Goal: Check status

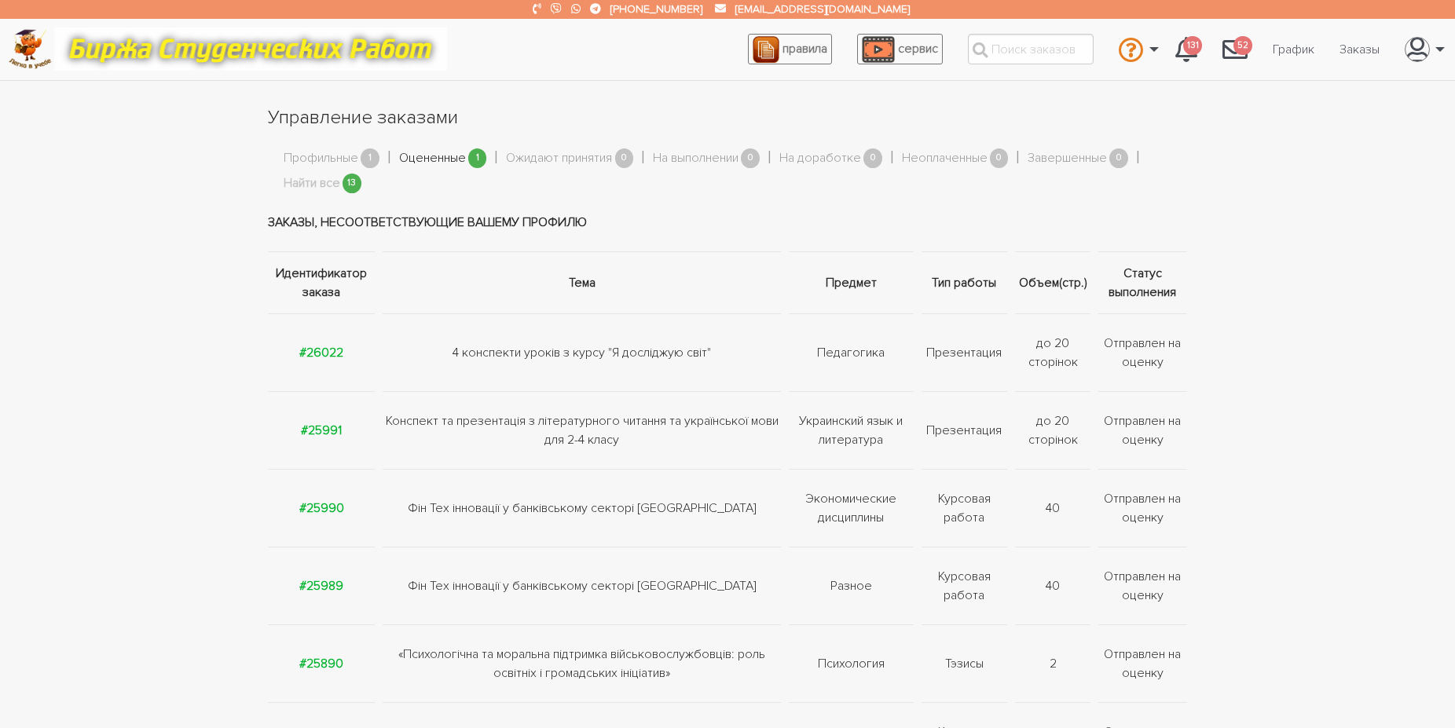
click at [445, 157] on link "Оцененные" at bounding box center [432, 158] width 67 height 20
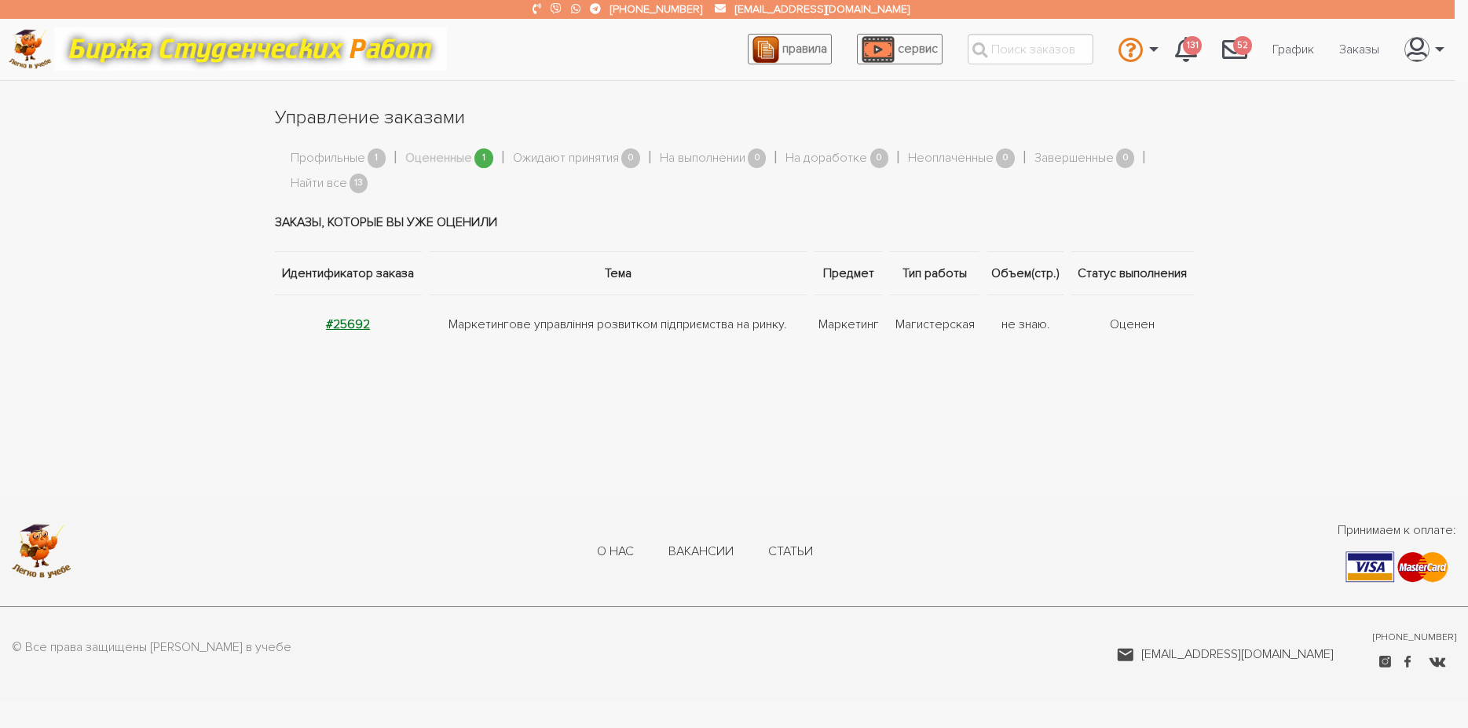
click at [356, 324] on strong "#25692" at bounding box center [348, 325] width 44 height 16
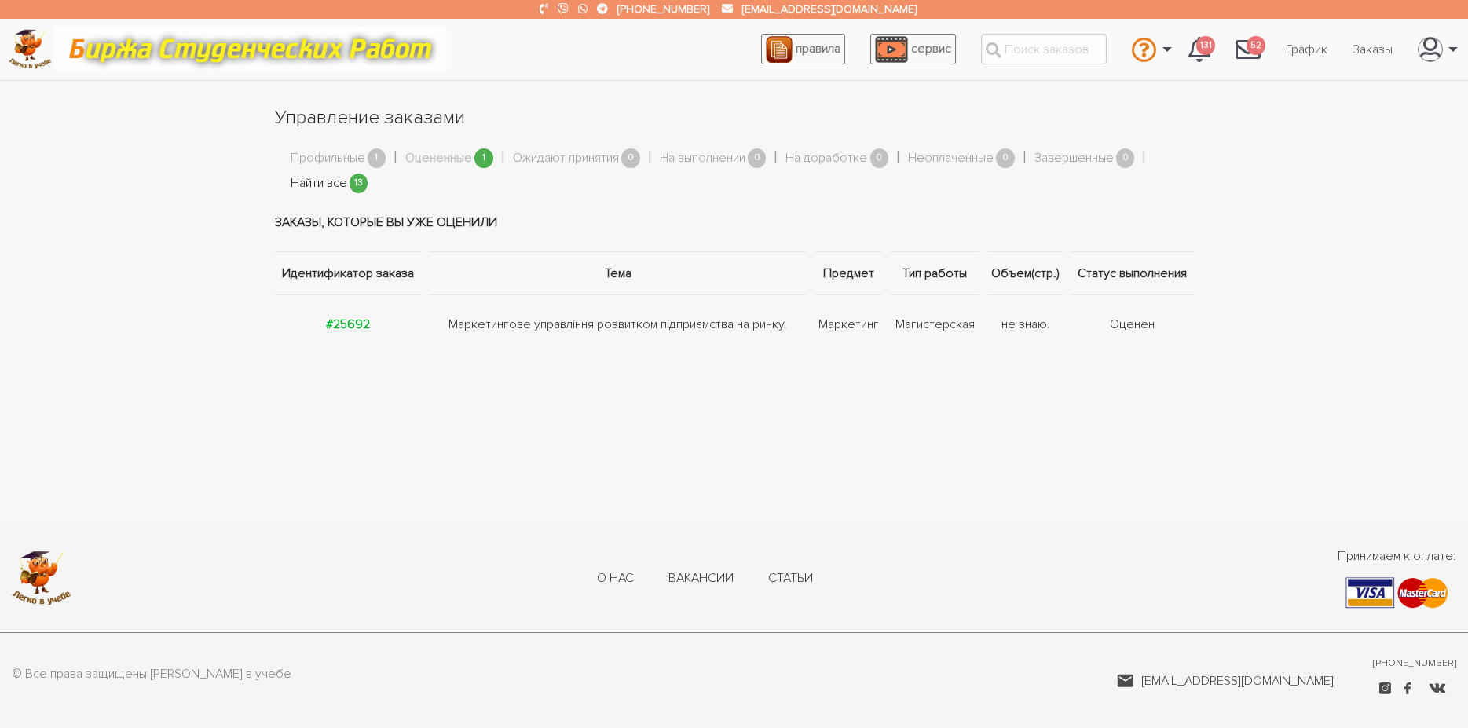
click at [303, 180] on link "Найти все" at bounding box center [319, 184] width 57 height 20
